Goal: Task Accomplishment & Management: Manage account settings

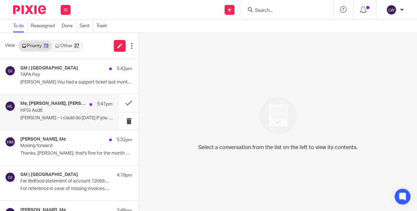
click at [71, 116] on p "Lorna – I could do Friday if you are around? ..." at bounding box center [66, 119] width 92 height 6
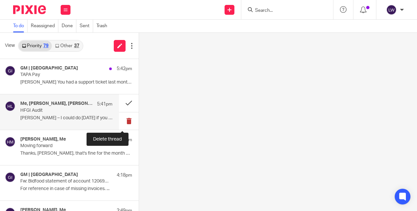
click at [121, 120] on button at bounding box center [129, 121] width 20 height 17
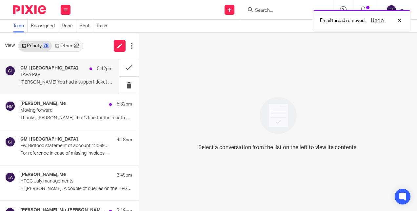
click at [61, 77] on p "TAPA Pay" at bounding box center [57, 75] width 74 height 6
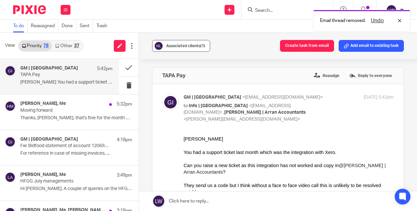
click at [179, 49] on div "Associated clients (1)" at bounding box center [185, 46] width 39 height 7
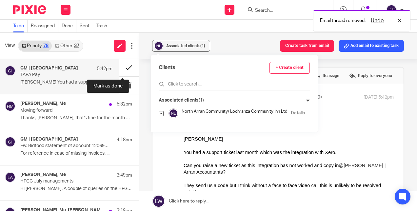
click at [124, 69] on button at bounding box center [129, 67] width 20 height 17
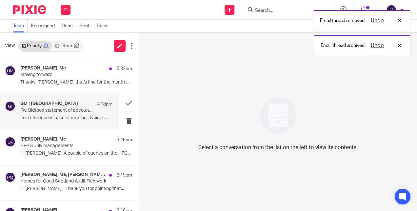
click at [67, 116] on p "For reference in case of missing invoices. ..." at bounding box center [66, 119] width 92 height 6
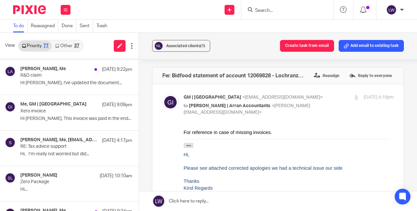
scroll to position [403, 0]
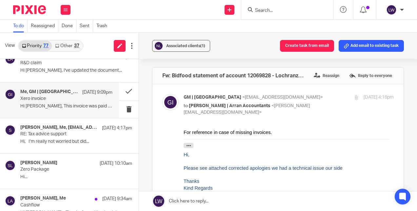
click at [69, 105] on p "Hi Lorna, This invoice was paid in the end..." at bounding box center [66, 107] width 92 height 6
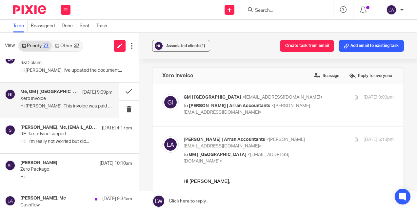
scroll to position [0, 0]
click at [122, 106] on button at bounding box center [129, 109] width 20 height 17
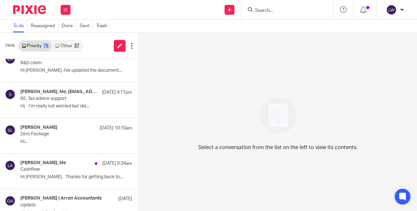
click at [268, 10] on input "Search" at bounding box center [284, 11] width 59 height 6
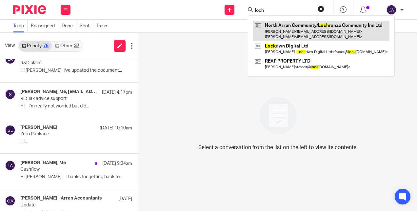
type input "loch"
click at [290, 30] on link at bounding box center [321, 31] width 137 height 20
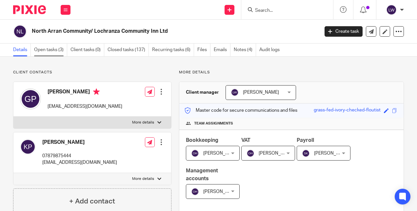
click at [53, 47] on link "Open tasks (3)" at bounding box center [50, 50] width 33 height 13
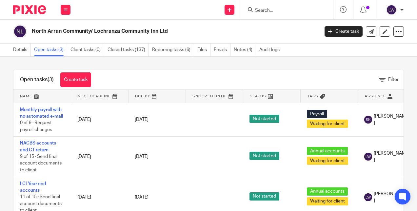
scroll to position [24, 0]
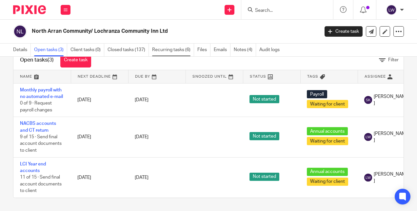
click at [168, 51] on link "Recurring tasks (6)" at bounding box center [173, 50] width 42 height 13
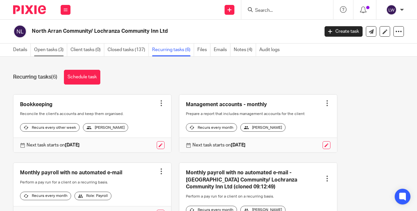
click at [46, 52] on link "Open tasks (3)" at bounding box center [50, 50] width 33 height 13
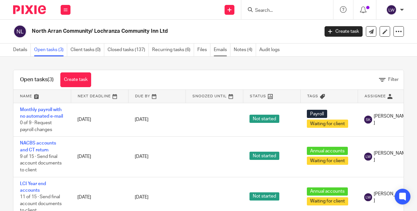
click at [217, 52] on link "Emails" at bounding box center [222, 50] width 17 height 13
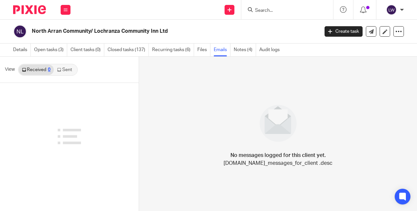
click at [66, 71] on link "Sent" at bounding box center [65, 70] width 23 height 11
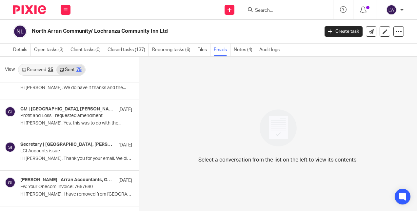
scroll to position [55, 0]
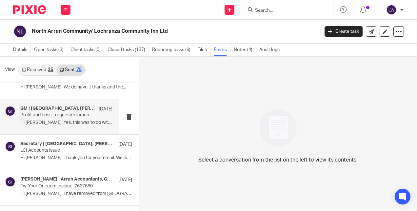
click at [19, 123] on div "GM | Lochranza Country Inn, Olivia | Arran Accountants 22 Aug Profit and Loss -…" at bounding box center [59, 116] width 119 height 35
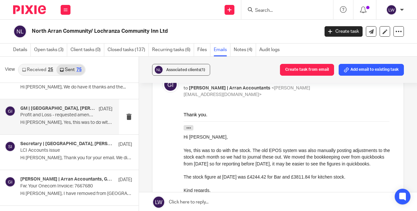
scroll to position [0, 0]
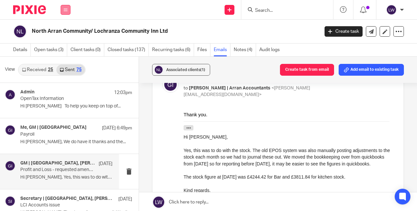
click at [65, 9] on icon at bounding box center [66, 10] width 4 height 4
click at [66, 38] on link "Email" at bounding box center [62, 40] width 11 height 5
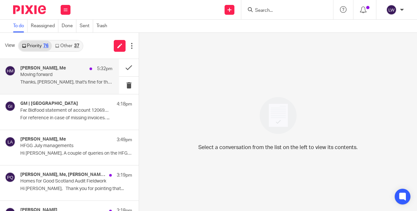
click at [64, 73] on p "Moving forward" at bounding box center [57, 75] width 74 height 6
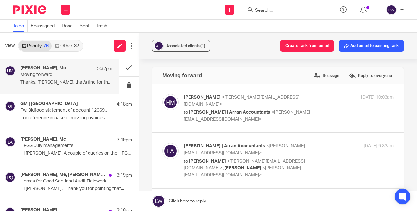
click at [31, 80] on p "Thanks, Lorna, that's fine for the month end..." at bounding box center [66, 83] width 92 height 6
click at [124, 84] on button at bounding box center [129, 85] width 20 height 17
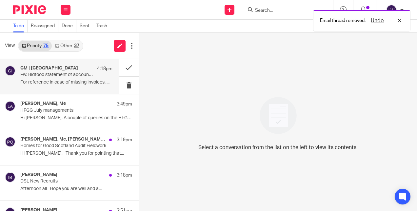
click at [38, 83] on p "For reference in case of missing invoices. ..." at bounding box center [66, 83] width 92 height 6
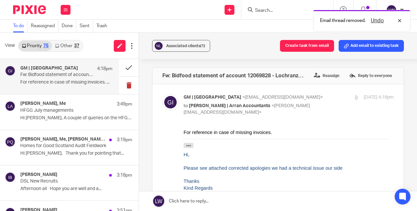
click at [124, 87] on button at bounding box center [129, 85] width 20 height 17
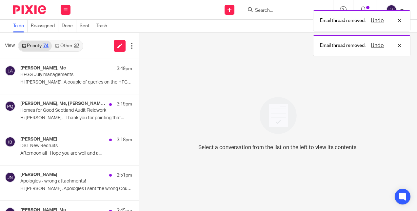
click at [68, 46] on link "Other 37" at bounding box center [67, 46] width 31 height 11
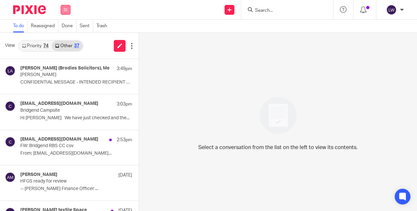
click at [67, 8] on icon at bounding box center [66, 10] width 4 height 4
click at [65, 41] on link "Email" at bounding box center [63, 40] width 12 height 5
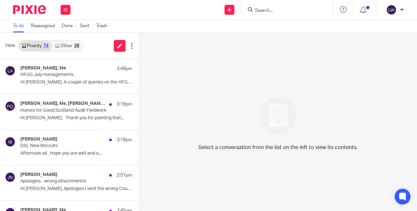
click at [60, 44] on link "Other 38" at bounding box center [67, 46] width 31 height 11
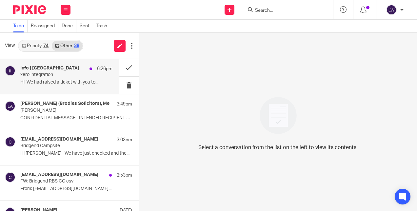
click at [55, 71] on h4 "Info | [GEOGRAPHIC_DATA]" at bounding box center [49, 69] width 59 height 6
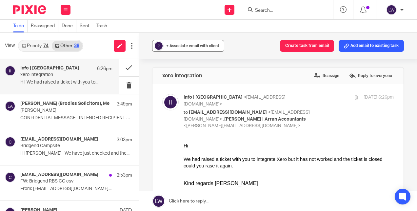
click at [179, 43] on div "+ Associate email with client" at bounding box center [192, 46] width 53 height 7
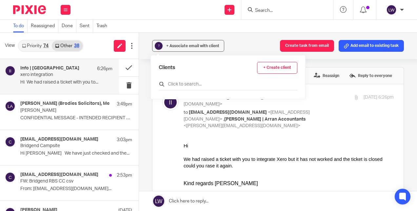
click at [177, 82] on input "text" at bounding box center [228, 84] width 139 height 7
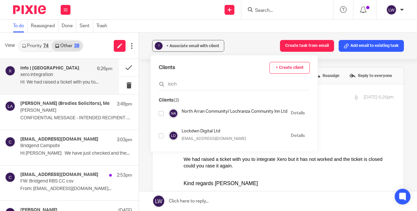
type input "loch"
click at [161, 114] on input "checkbox" at bounding box center [161, 113] width 5 height 5
checkbox input "true"
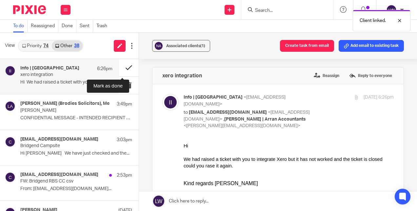
click at [121, 66] on button at bounding box center [129, 67] width 20 height 17
